Goal: Navigation & Orientation: Go to known website

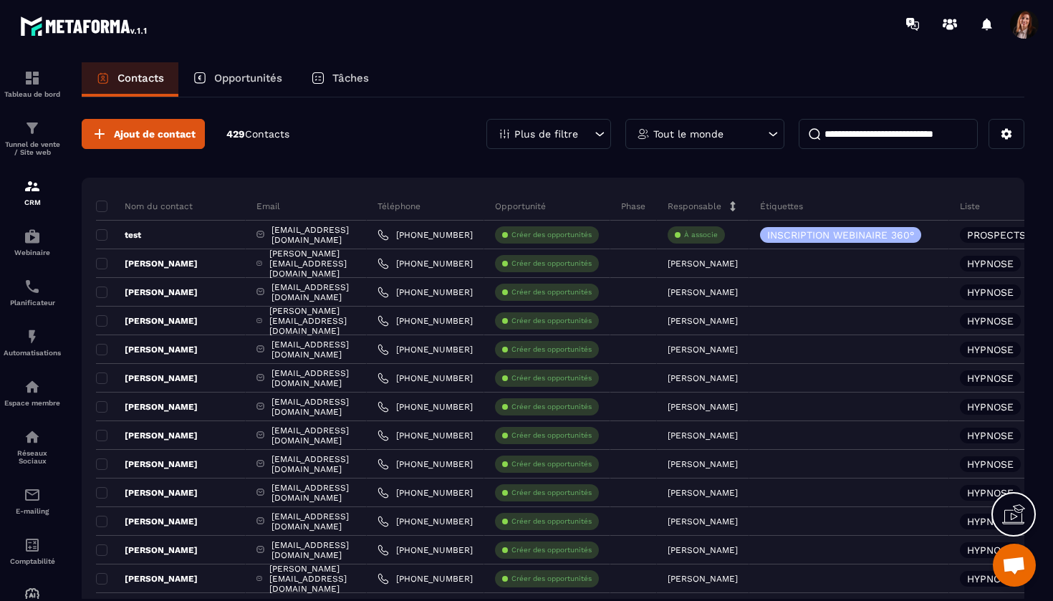
scroll to position [6246, 0]
click at [32, 339] on img at bounding box center [32, 336] width 17 height 17
click at [30, 353] on p "Automatisations" at bounding box center [32, 353] width 57 height 8
click at [37, 353] on p "Automatisations" at bounding box center [32, 353] width 57 height 8
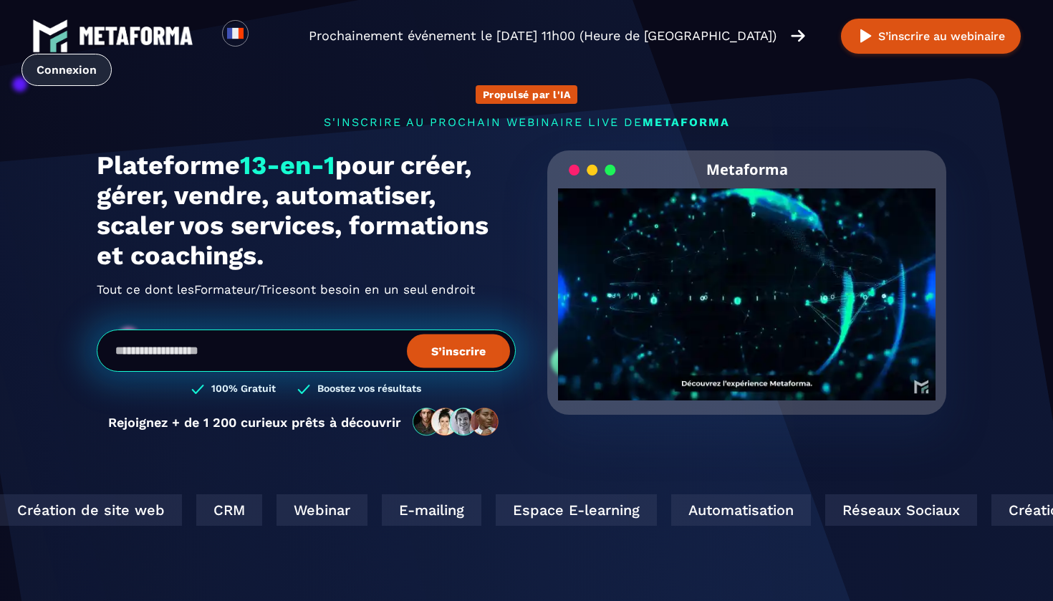
click at [72, 71] on link "Connexion" at bounding box center [66, 70] width 90 height 32
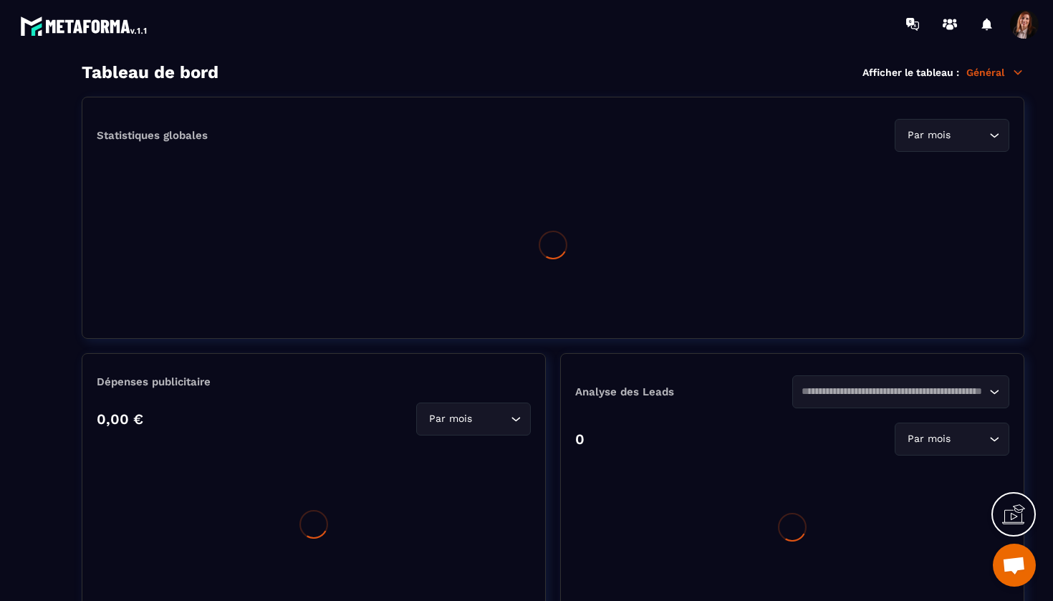
scroll to position [6246, 0]
